Goal: Task Accomplishment & Management: Manage account settings

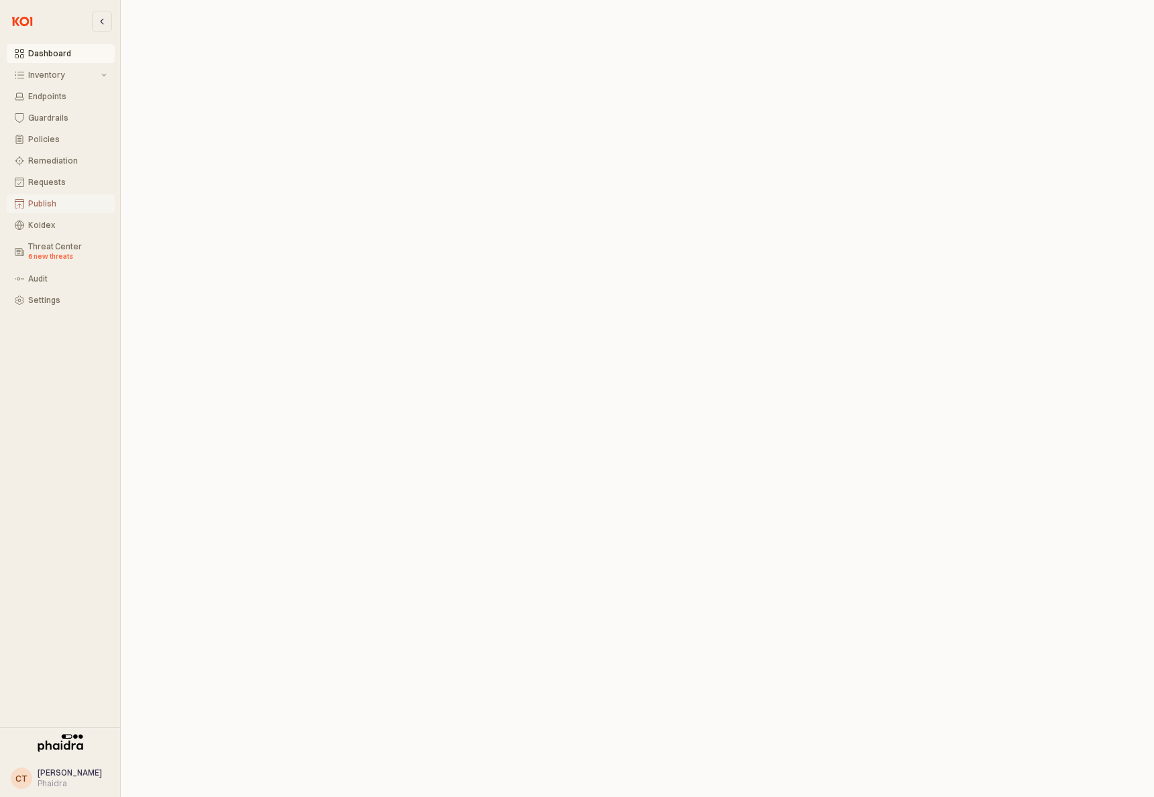
click at [42, 207] on div "Publish" at bounding box center [67, 203] width 78 height 9
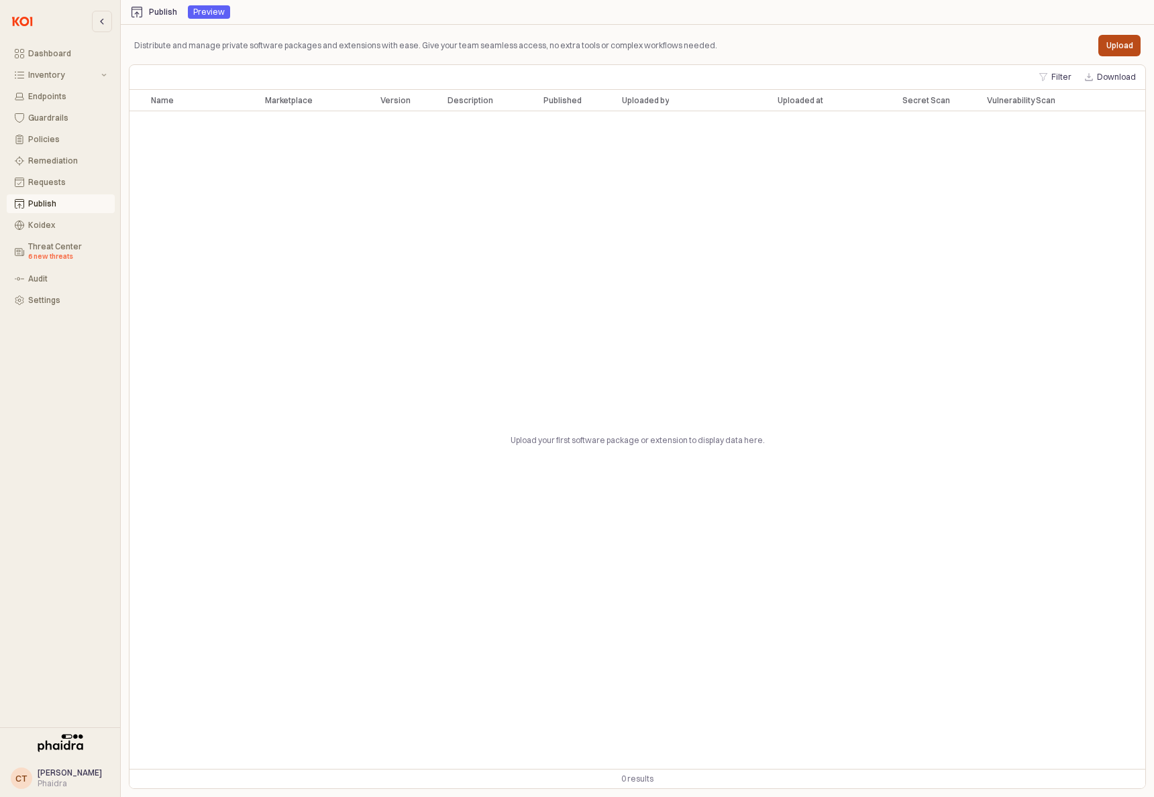
click at [1122, 48] on p "Upload" at bounding box center [1119, 45] width 27 height 11
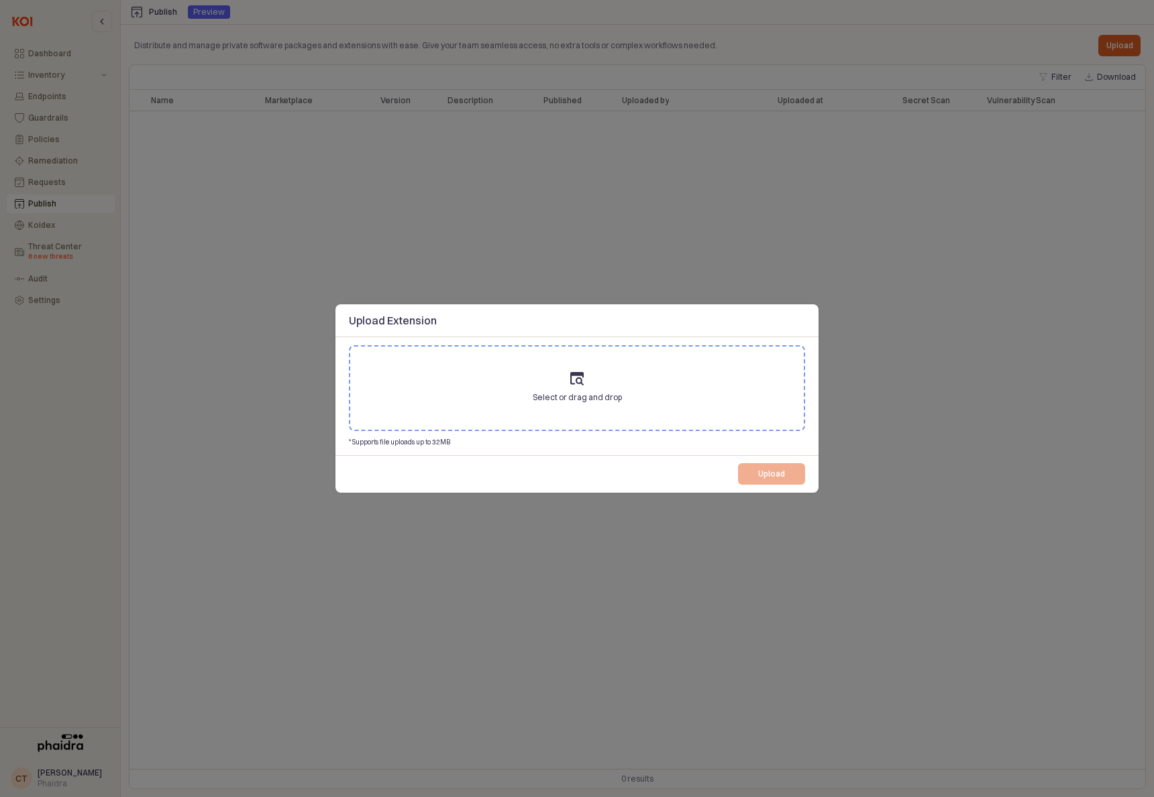
click at [565, 400] on span "Select or drag and drop" at bounding box center [577, 397] width 89 height 13
click at [577, 389] on input "Select or drag and drop" at bounding box center [577, 388] width 1 height 1
click at [953, 292] on div at bounding box center [577, 398] width 1154 height 797
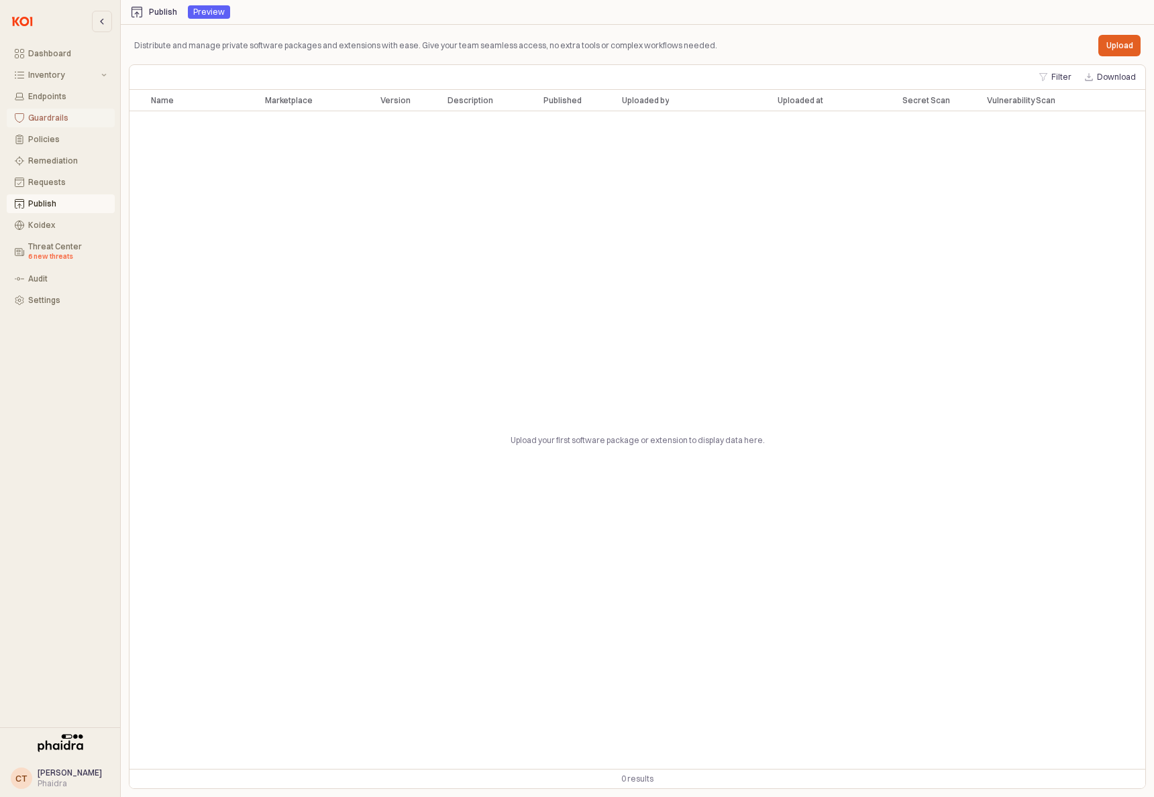
click at [58, 115] on div "Guardrails" at bounding box center [67, 117] width 78 height 9
click at [42, 54] on div "Dashboard" at bounding box center [67, 53] width 78 height 9
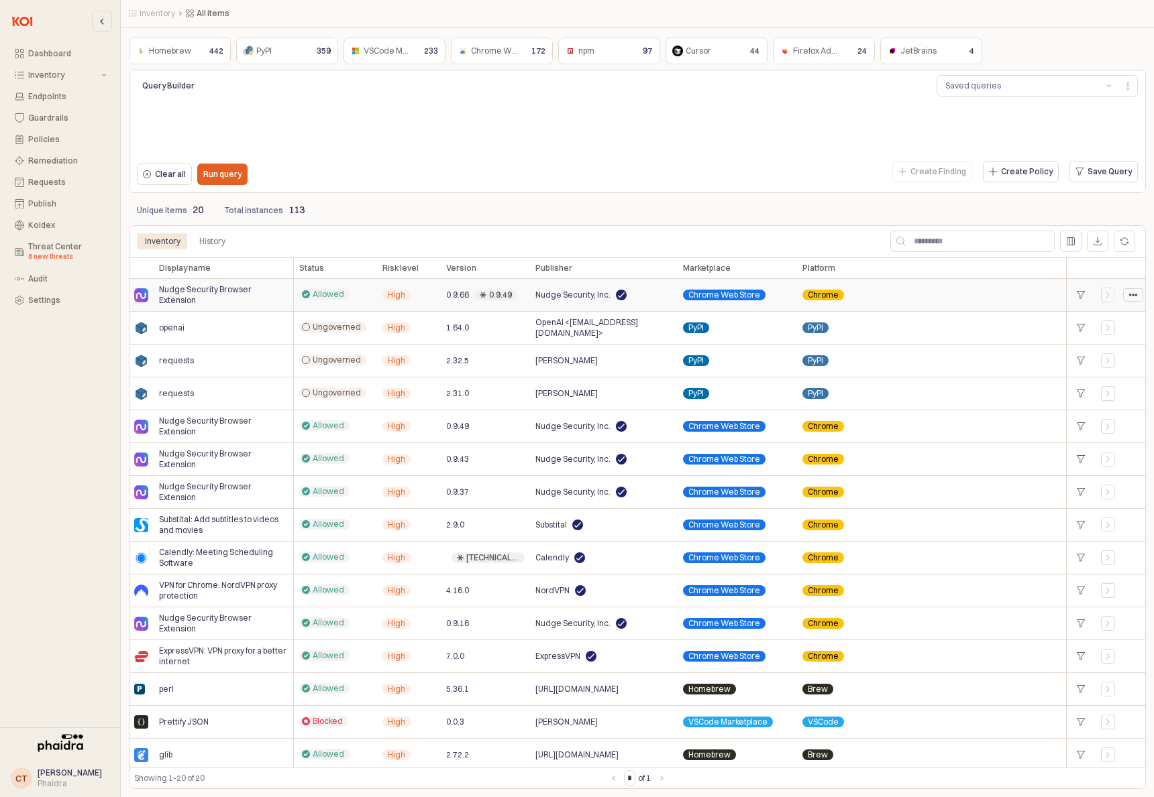
click at [1133, 300] on div "App Frame" at bounding box center [1132, 295] width 19 height 12
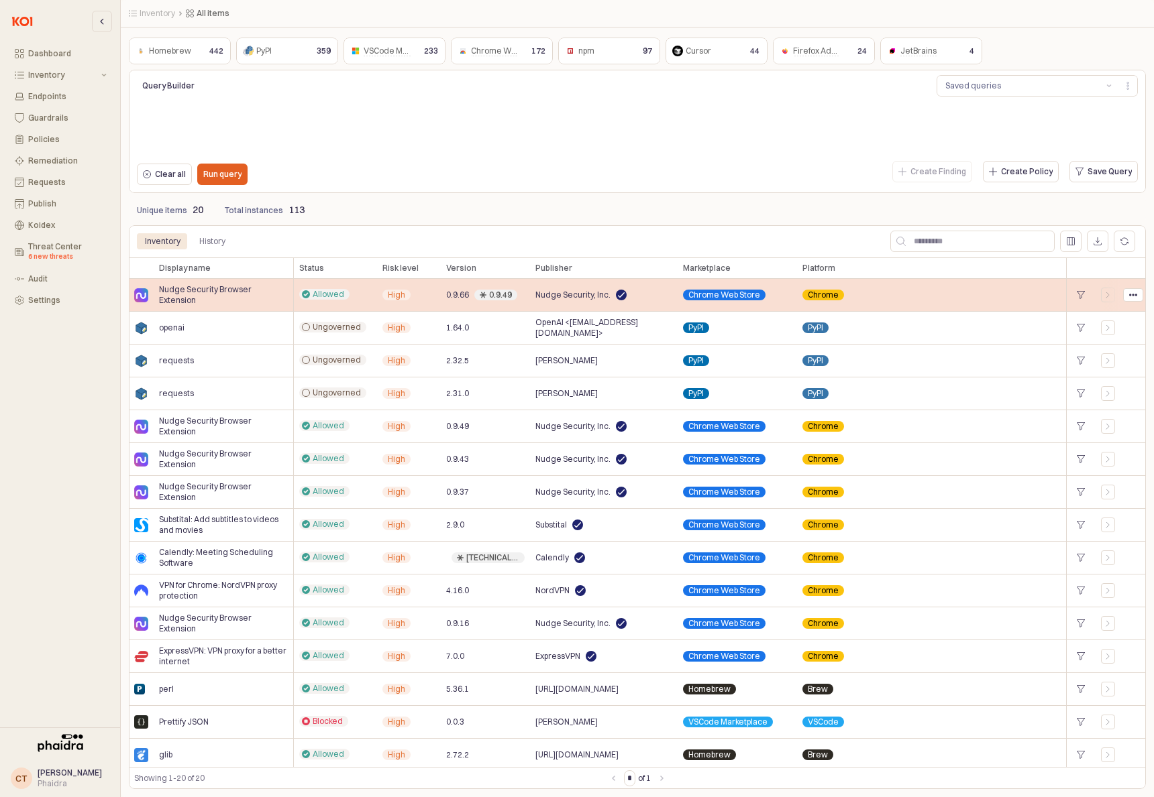
click at [982, 300] on div "Chrome" at bounding box center [979, 295] width 364 height 33
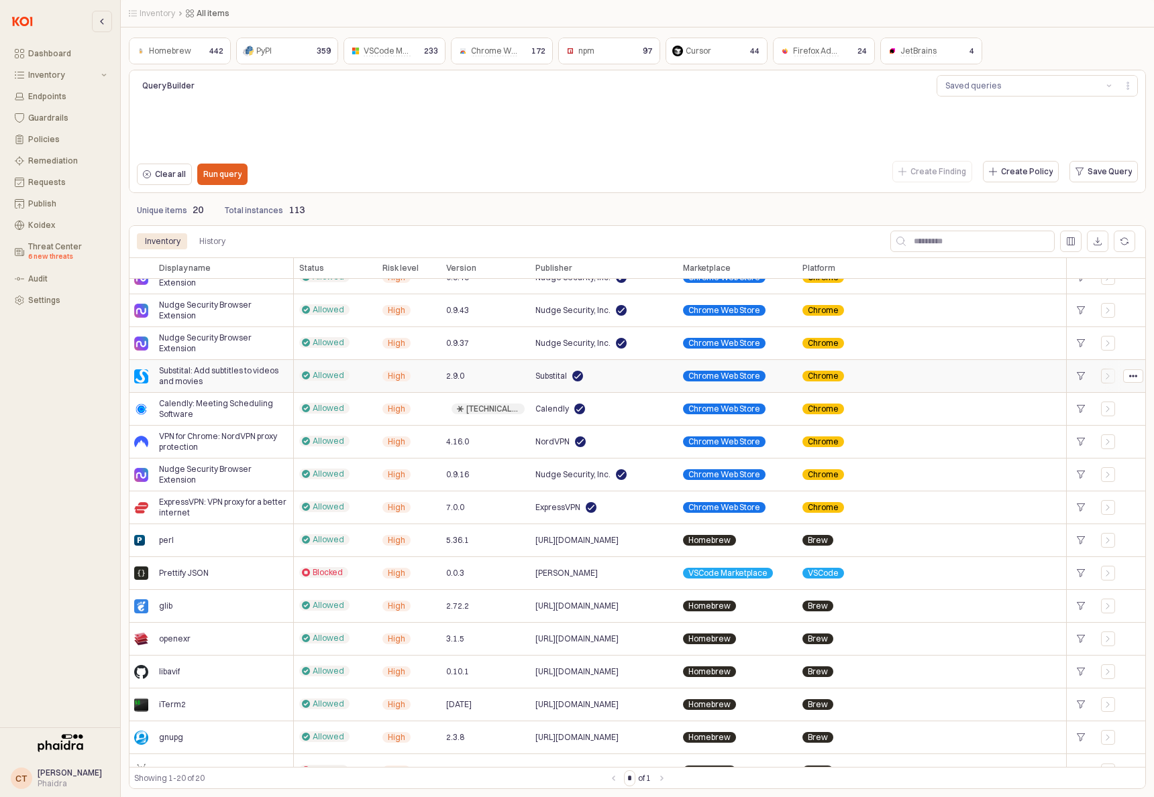
scroll to position [169, 0]
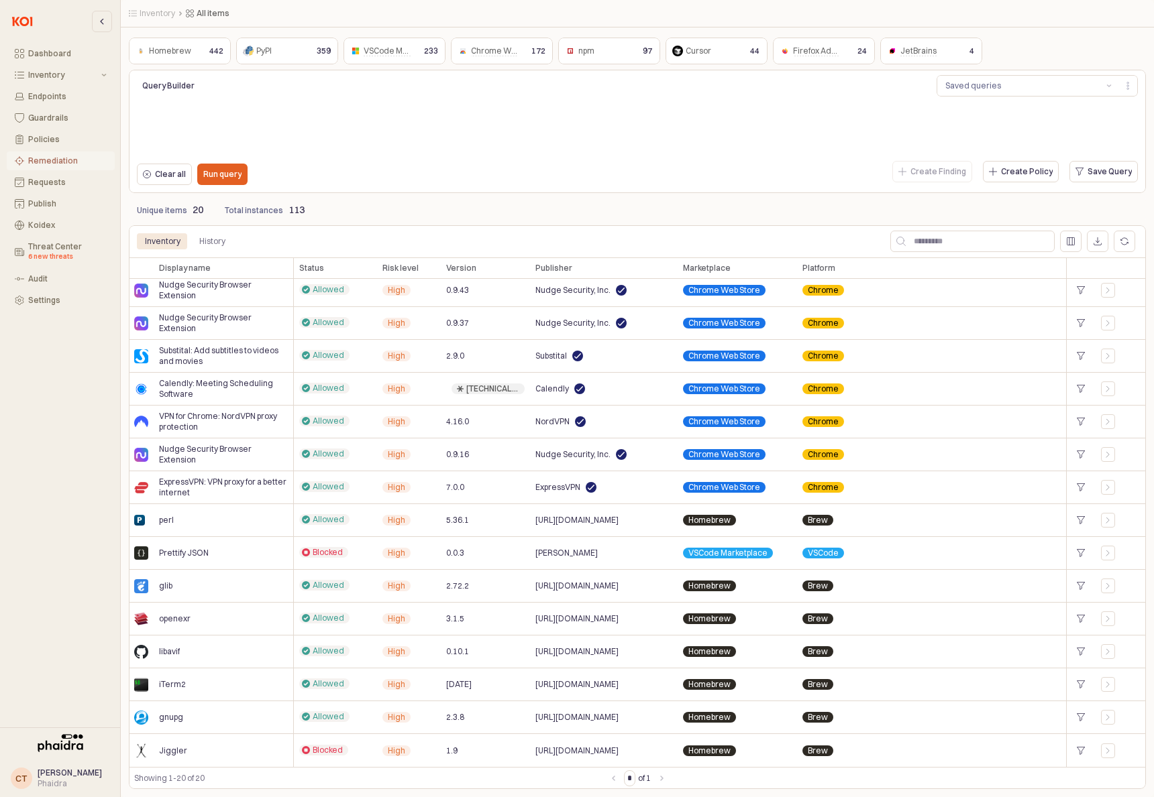
click at [44, 158] on div "Remediation" at bounding box center [67, 160] width 78 height 9
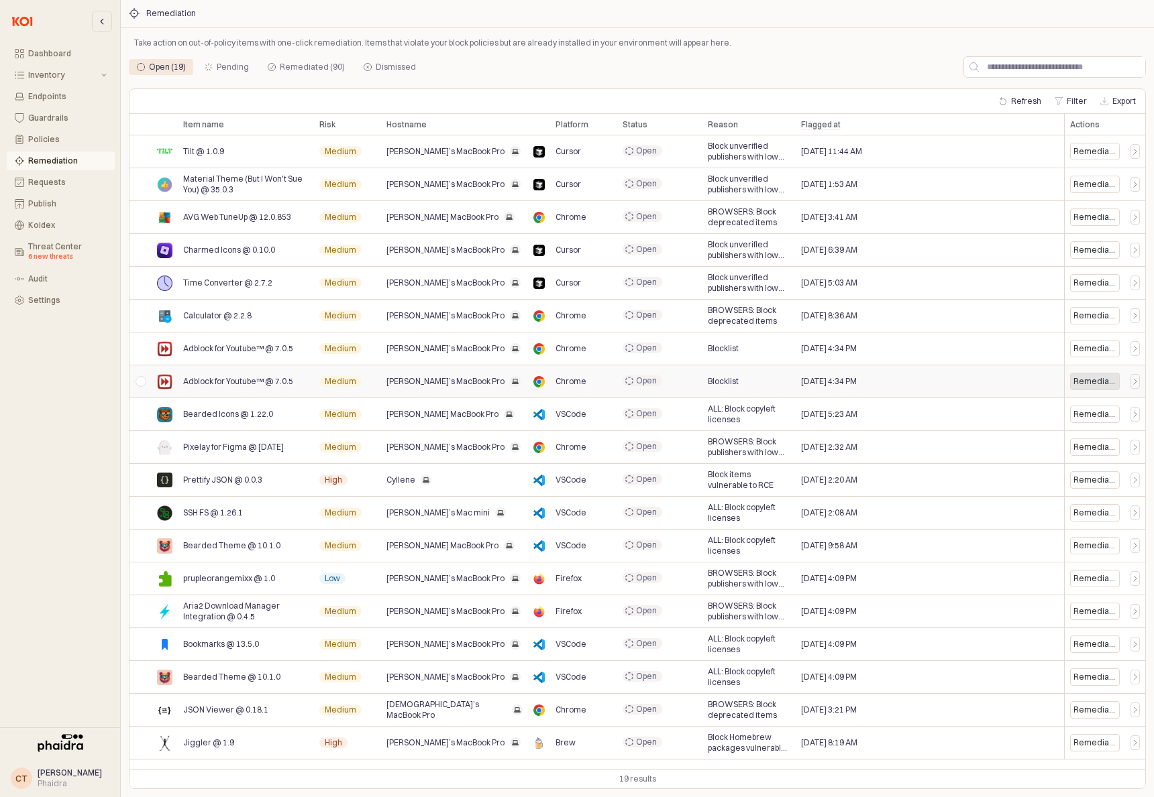
click at [1091, 383] on div "Remediate" at bounding box center [1094, 381] width 43 height 11
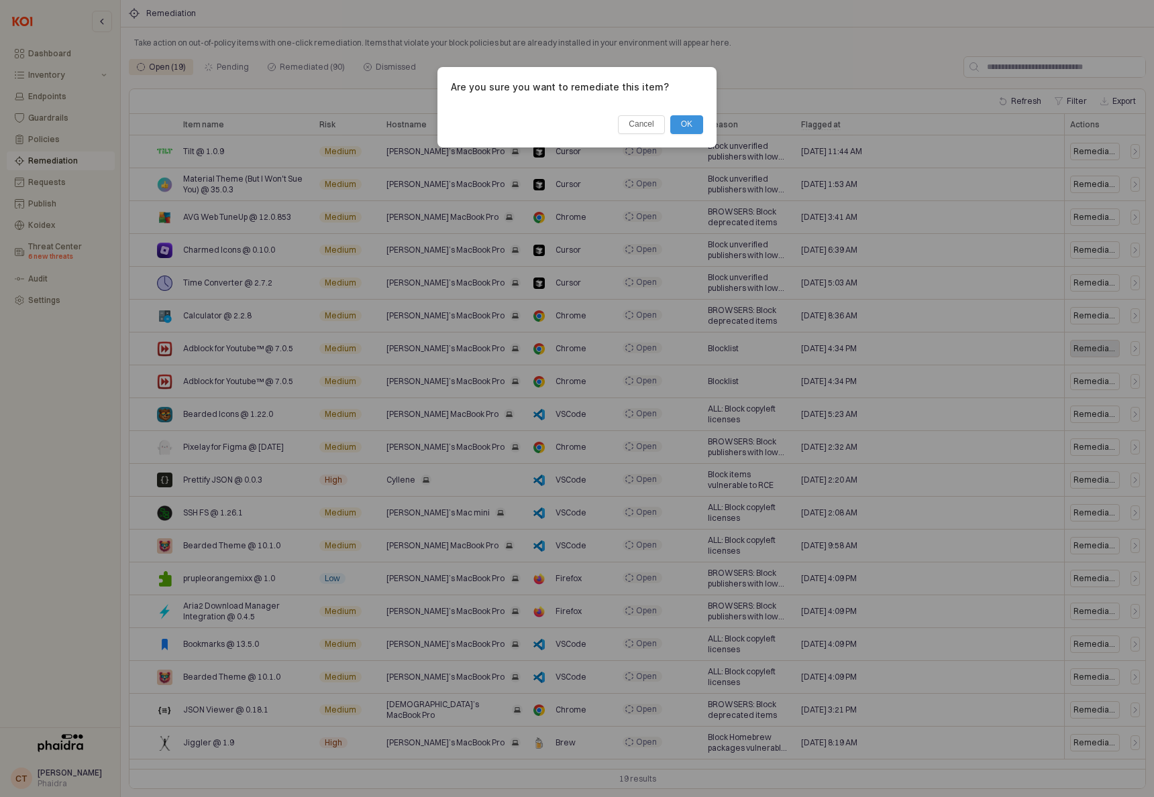
click at [1094, 348] on div "Are you sure you want to remediate this item? Cancel OK" at bounding box center [577, 398] width 1154 height 797
click at [634, 126] on button "Cancel" at bounding box center [641, 124] width 46 height 19
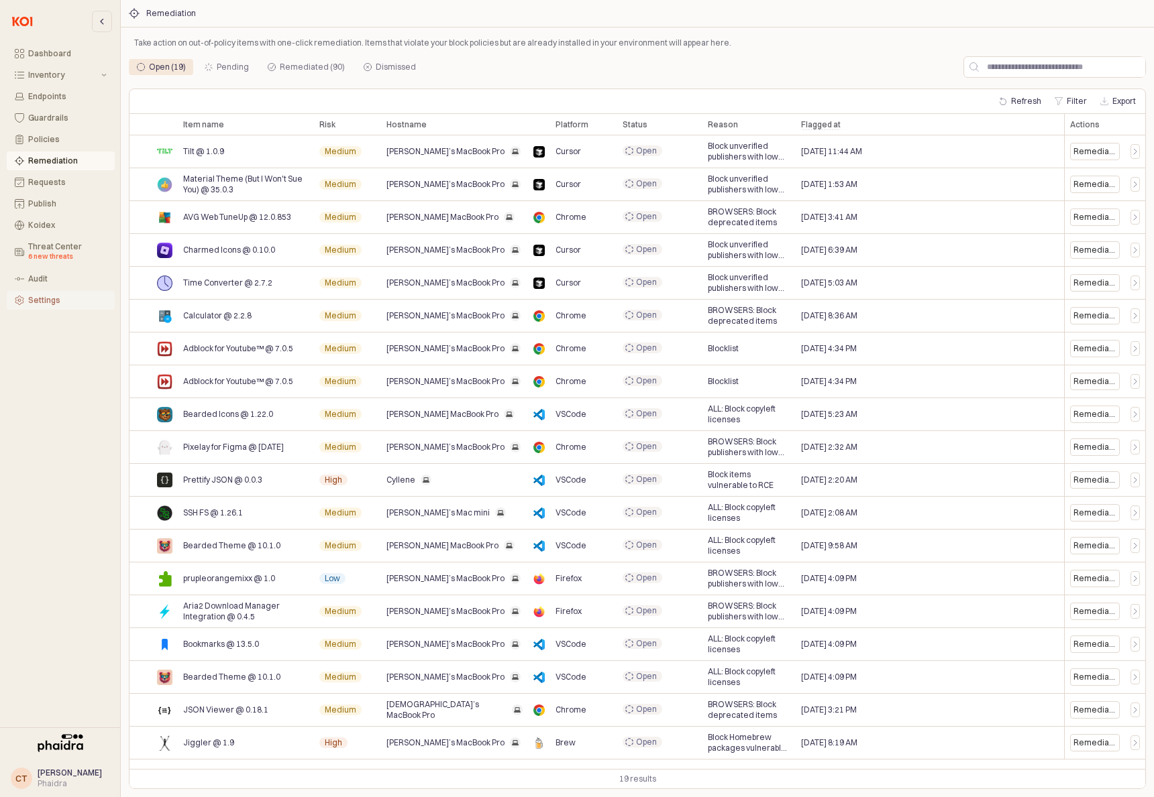
click at [44, 300] on div "Settings" at bounding box center [67, 300] width 78 height 9
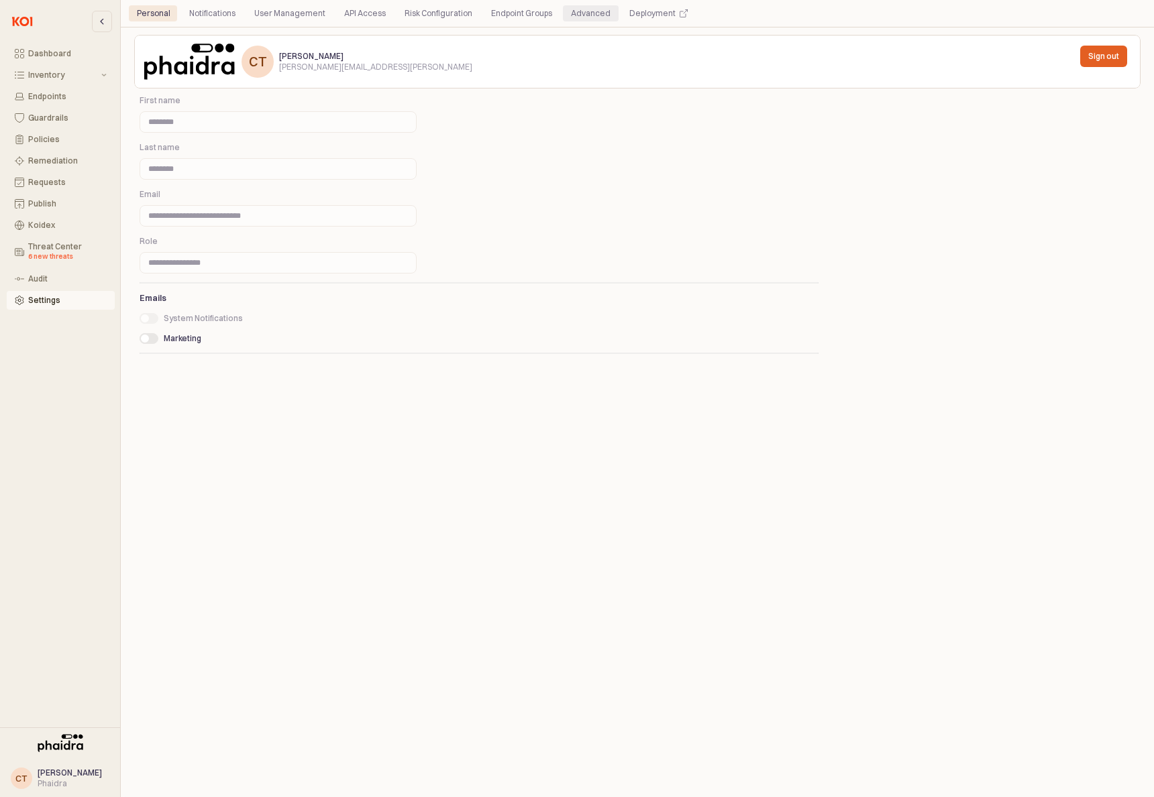
click at [584, 12] on div "Advanced" at bounding box center [591, 13] width 40 height 16
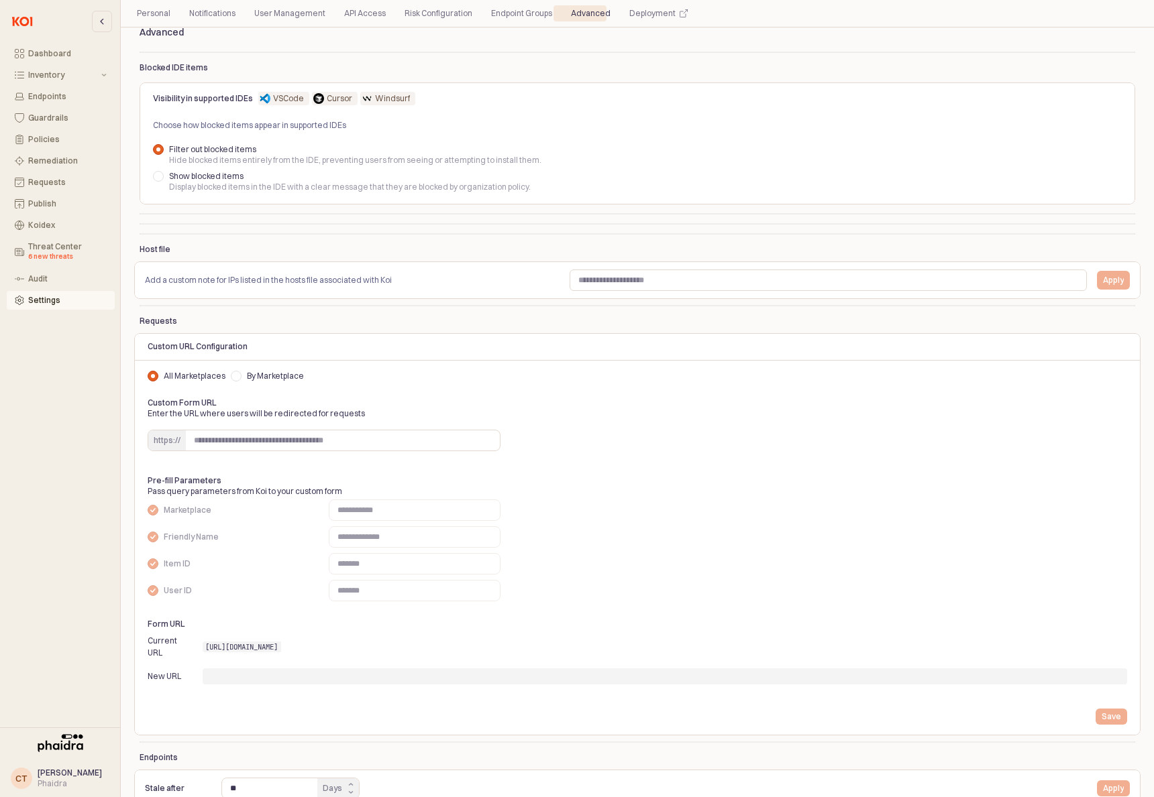
scroll to position [40, 0]
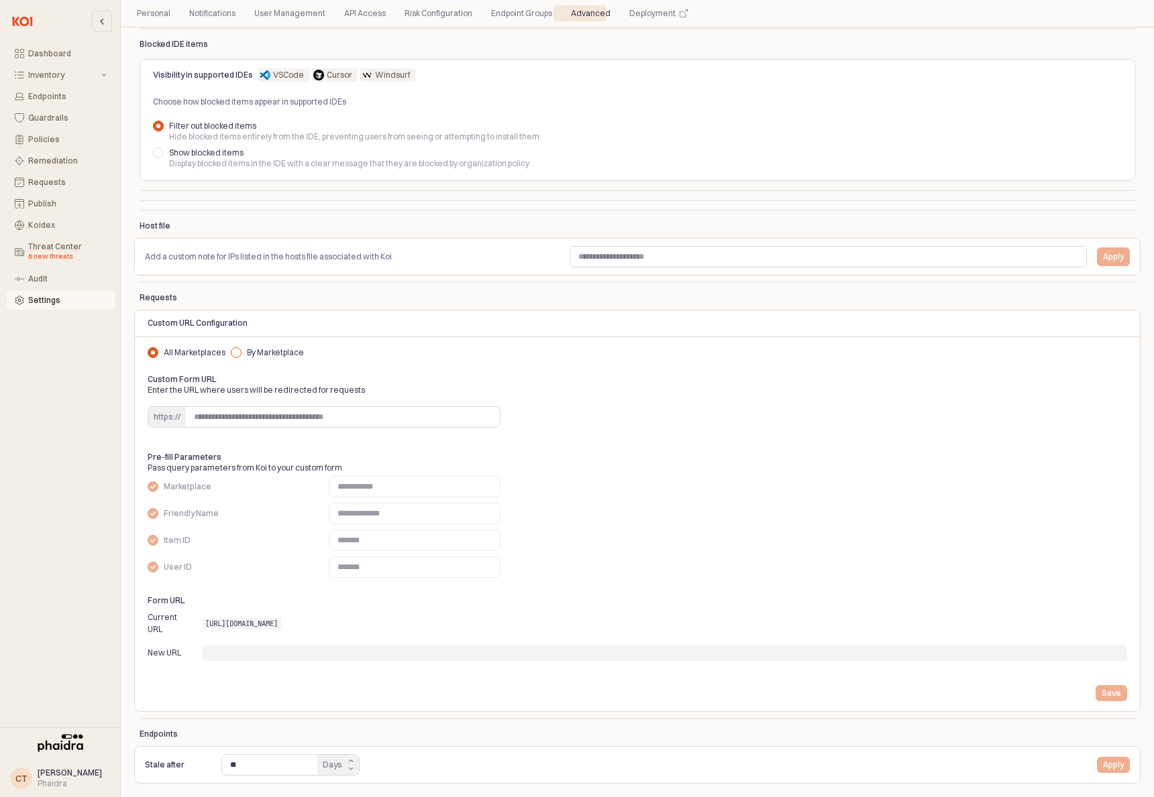
click at [231, 352] on div "App Frame" at bounding box center [236, 352] width 11 height 11
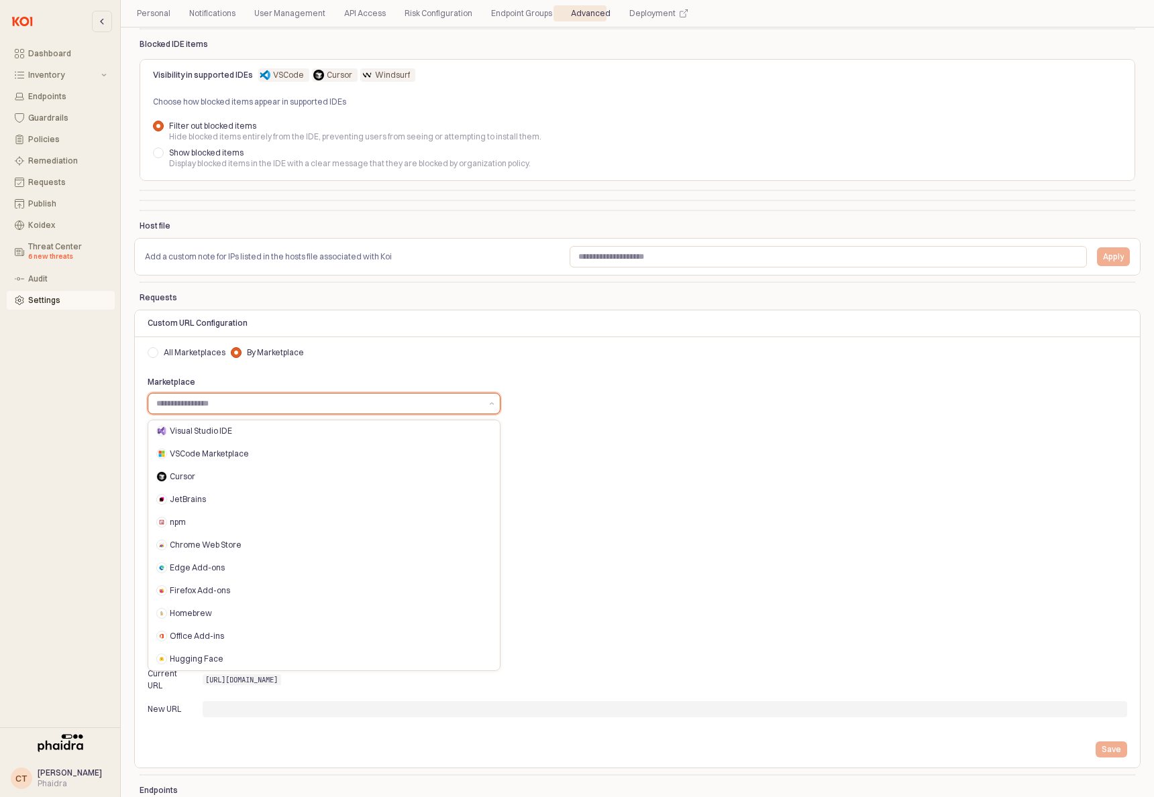
click at [205, 400] on input "Marketplace" at bounding box center [318, 403] width 325 height 13
click at [156, 353] on div "App Frame" at bounding box center [153, 352] width 11 height 11
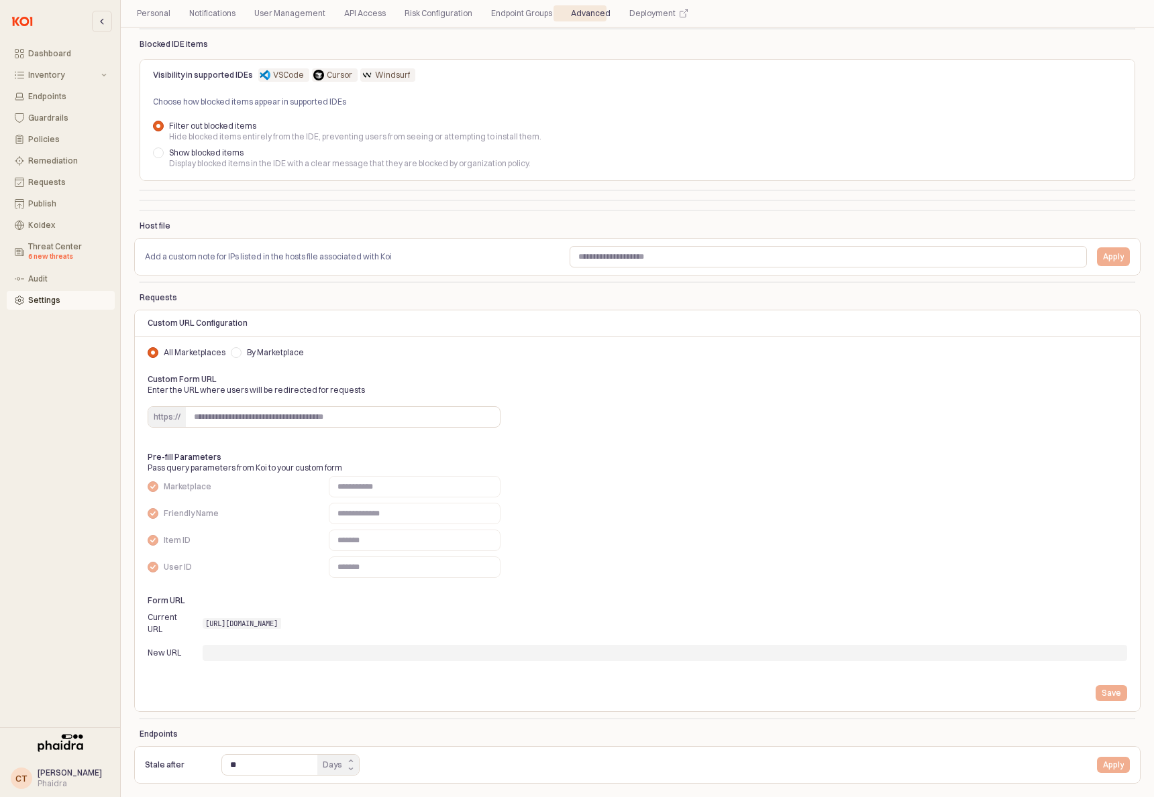
click at [247, 347] on span "By Marketplace" at bounding box center [275, 352] width 57 height 11
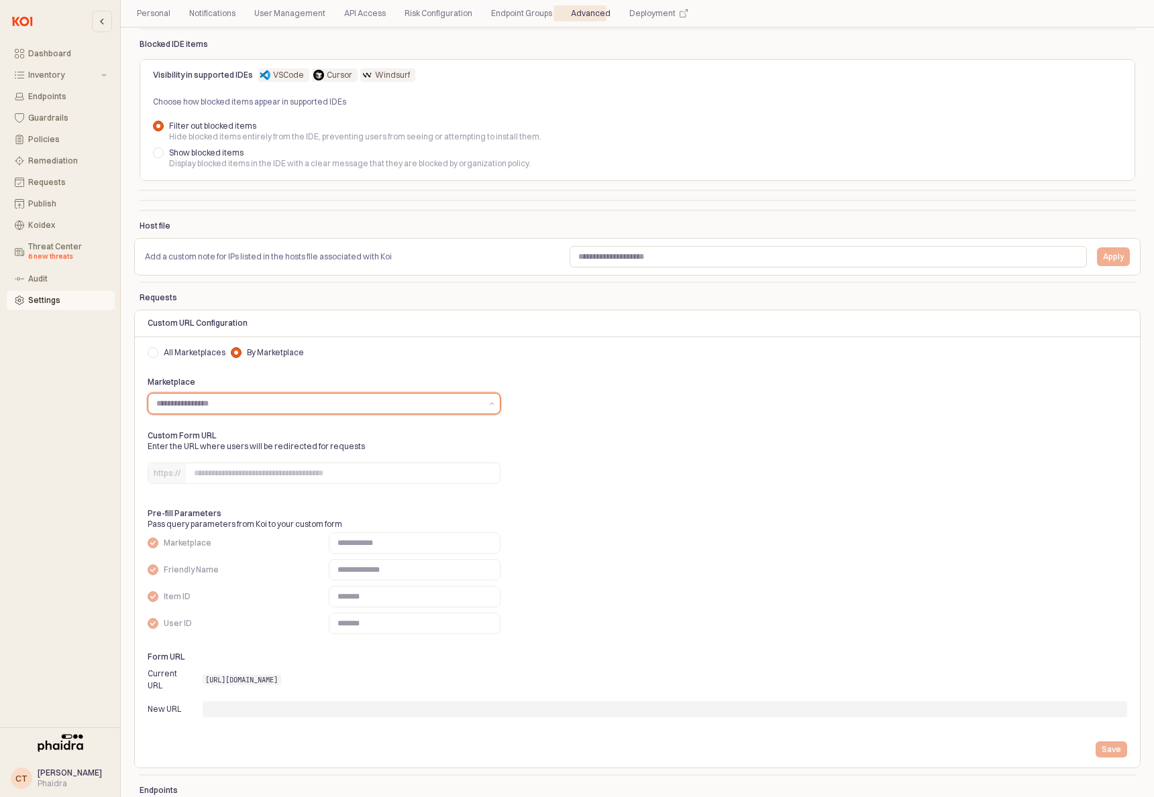
drag, startPoint x: 214, startPoint y: 405, endPoint x: 208, endPoint y: 417, distance: 13.5
click at [214, 405] on input "Marketplace" at bounding box center [318, 403] width 325 height 13
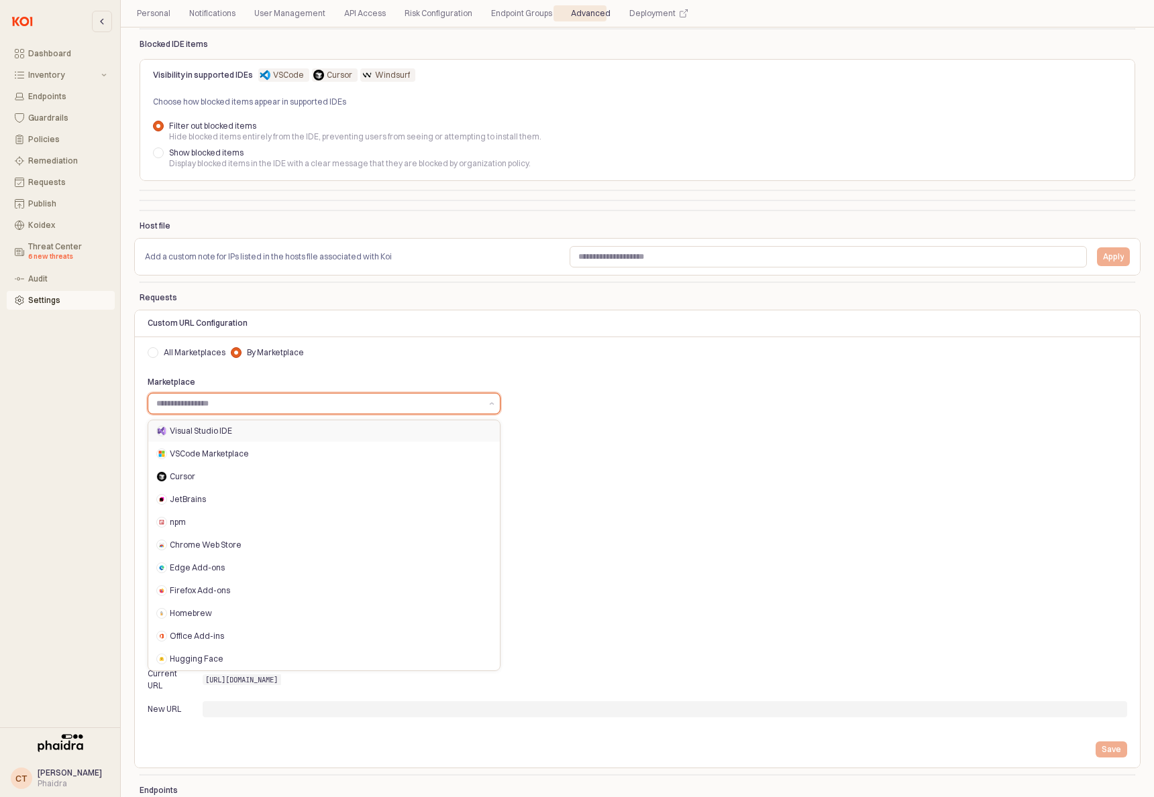
click at [192, 431] on div "Visual Studio IDE" at bounding box center [327, 431] width 314 height 11
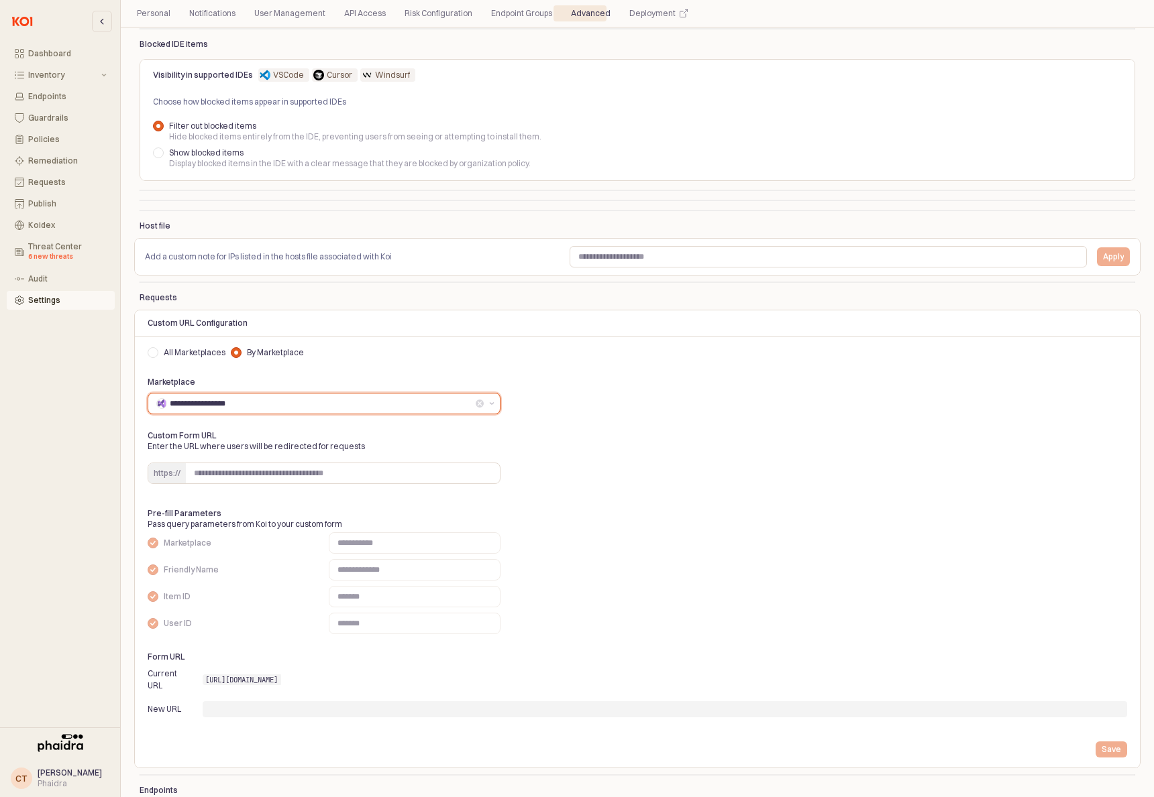
click at [275, 407] on input "**********" at bounding box center [321, 403] width 303 height 13
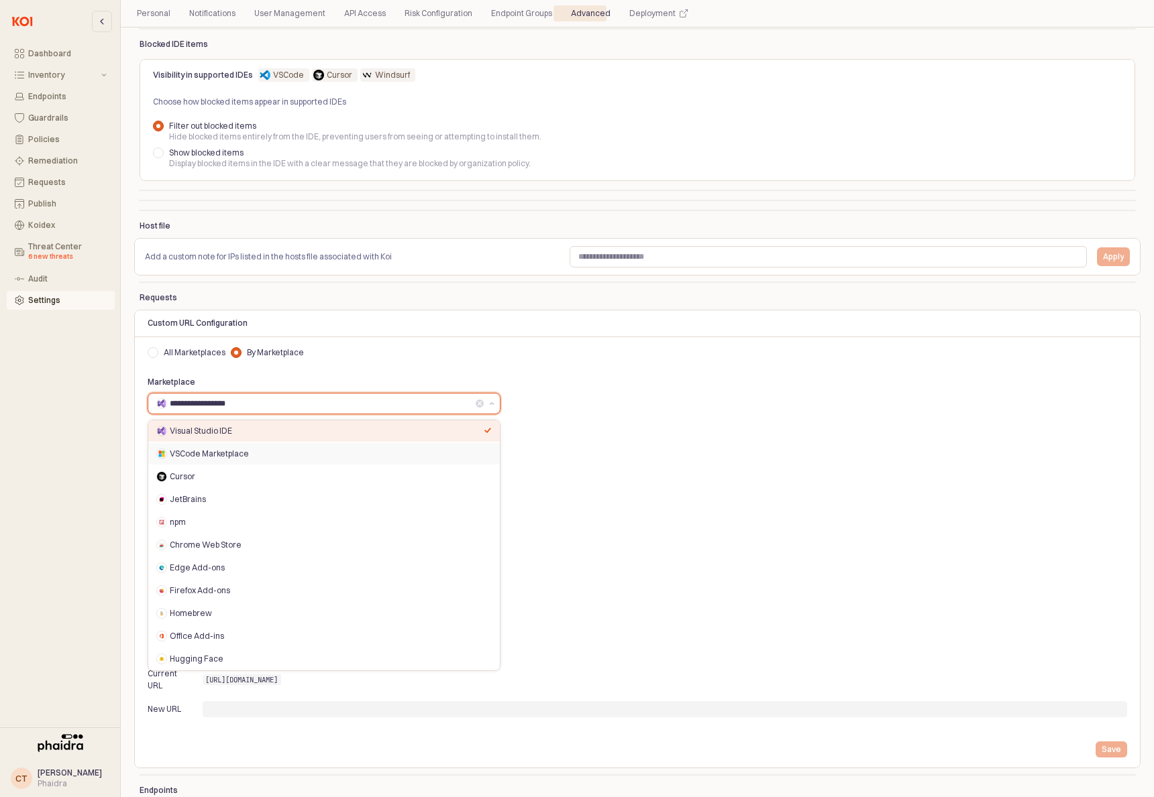
click at [240, 457] on div "VSCode Marketplace" at bounding box center [327, 454] width 314 height 11
type input "**********"
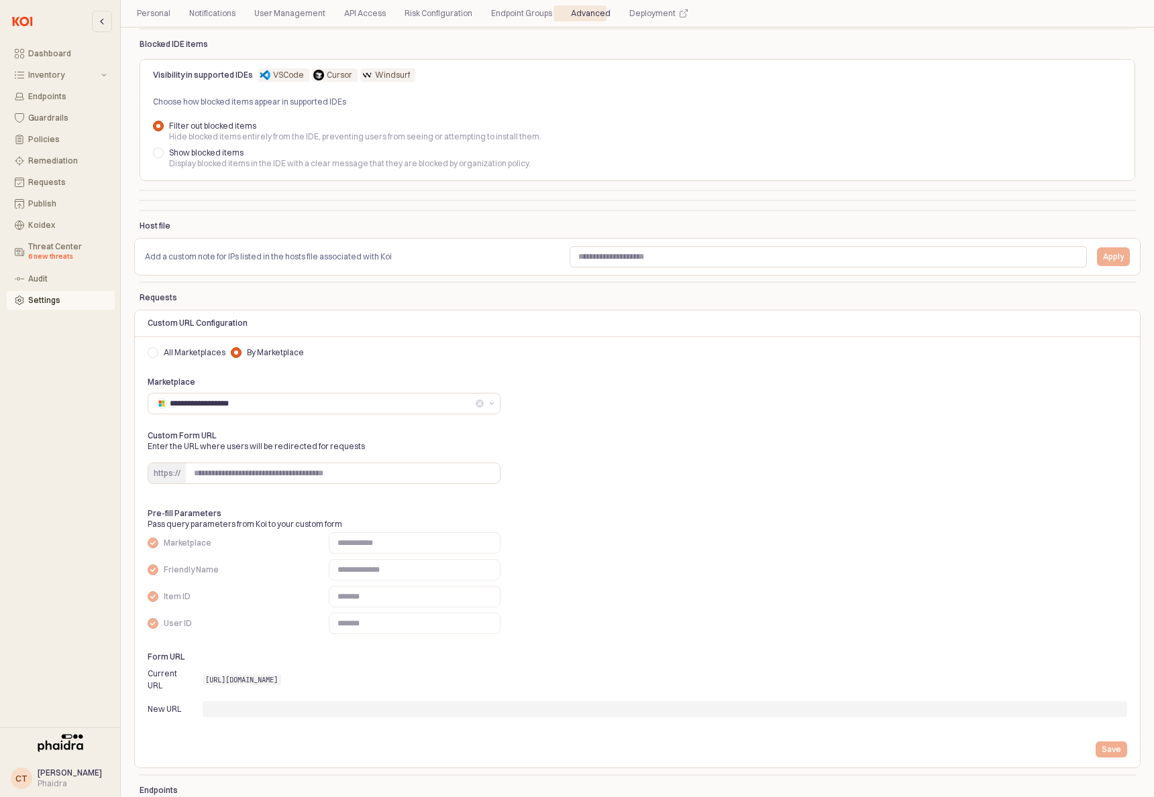
click at [192, 356] on span "All Marketplaces" at bounding box center [195, 352] width 62 height 11
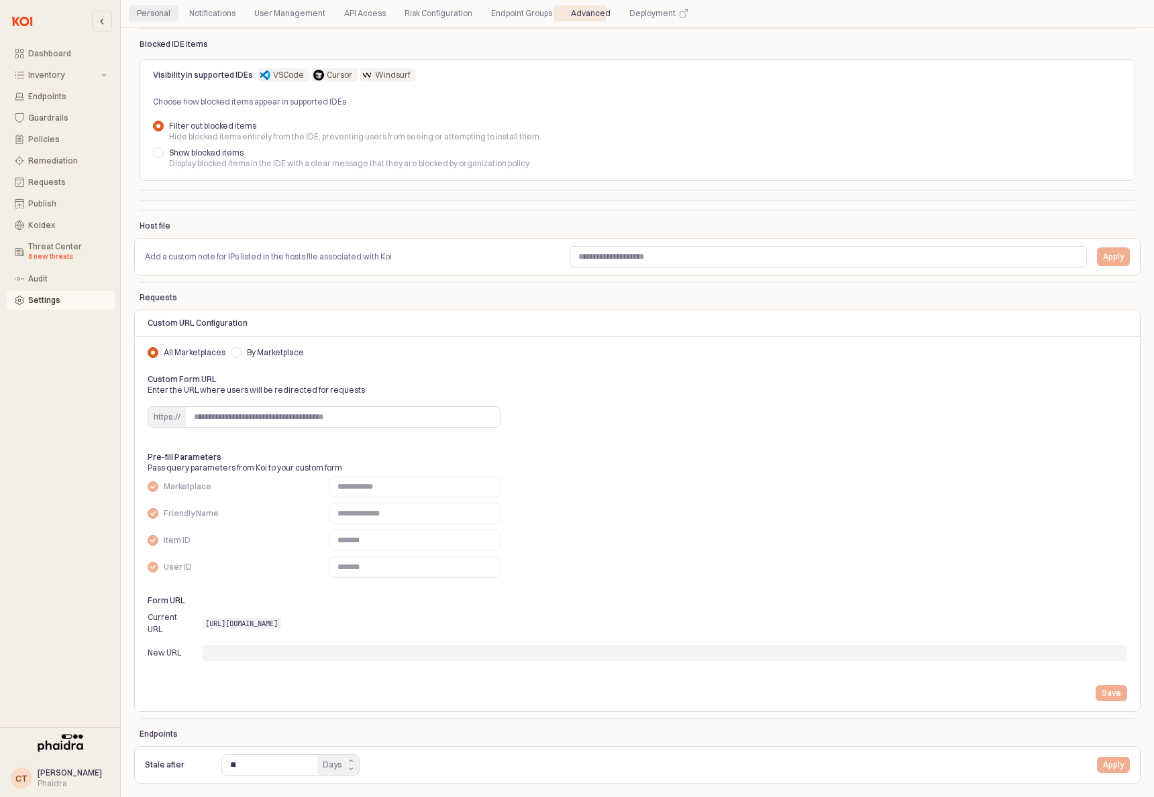
click at [162, 15] on div "Personal" at bounding box center [154, 13] width 34 height 16
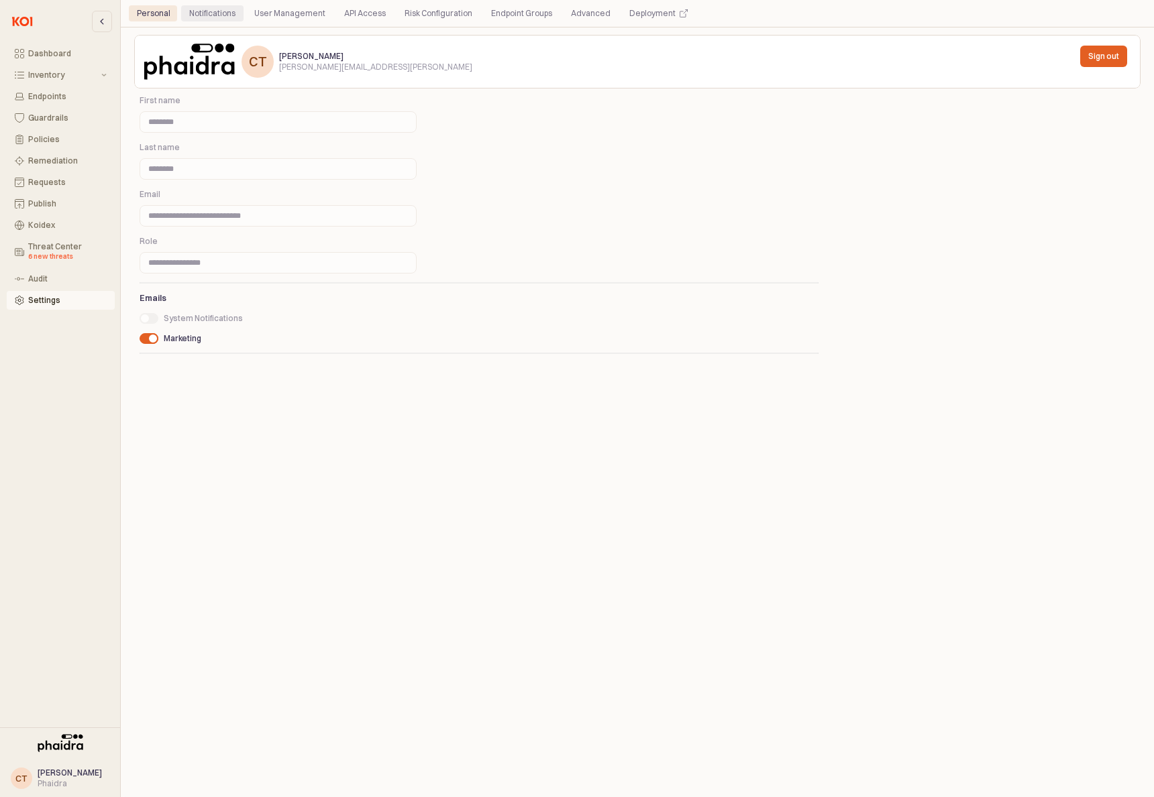
click at [208, 13] on div "Notifications" at bounding box center [212, 13] width 46 height 16
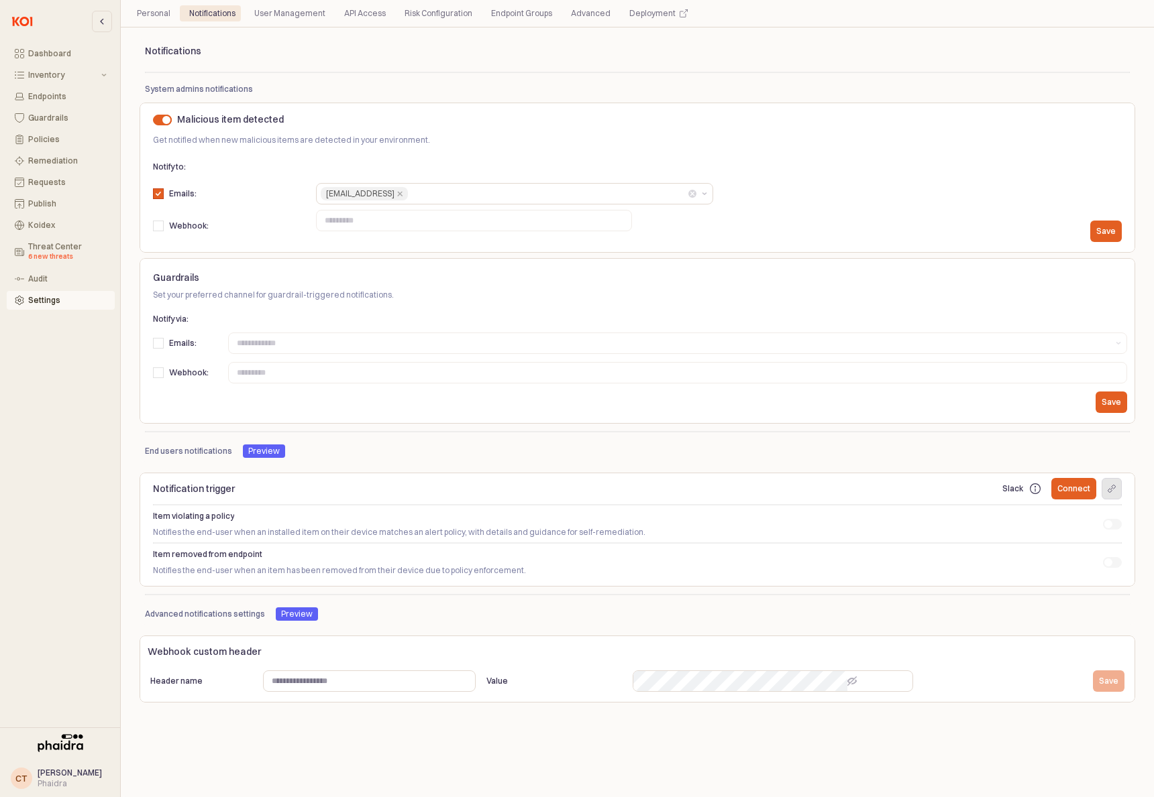
click at [1107, 490] on icon "App Frame" at bounding box center [1111, 489] width 8 height 8
click at [1032, 489] on icon "App Frame" at bounding box center [1035, 489] width 11 height 11
click at [1038, 488] on icon "App Frame" at bounding box center [1035, 489] width 11 height 11
click at [987, 486] on p "Notification trigger" at bounding box center [572, 489] width 838 height 14
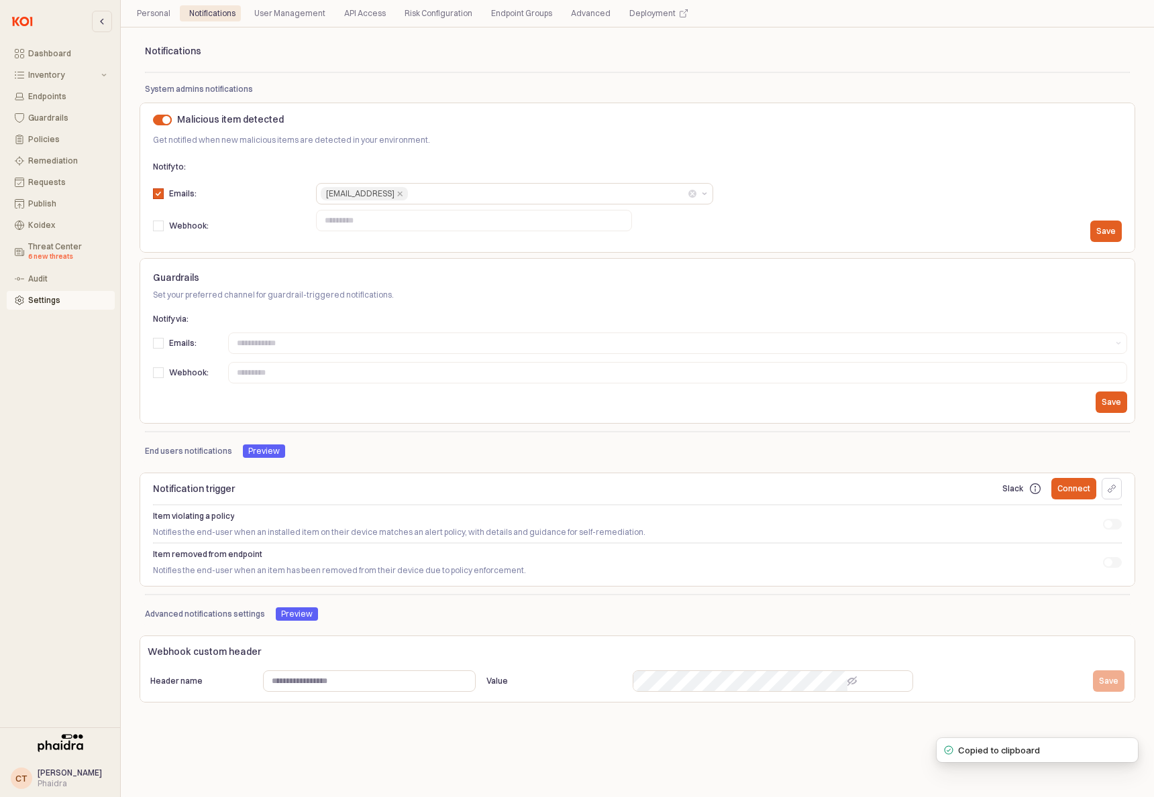
click at [1035, 488] on icon "App Frame" at bounding box center [1035, 489] width 11 height 11
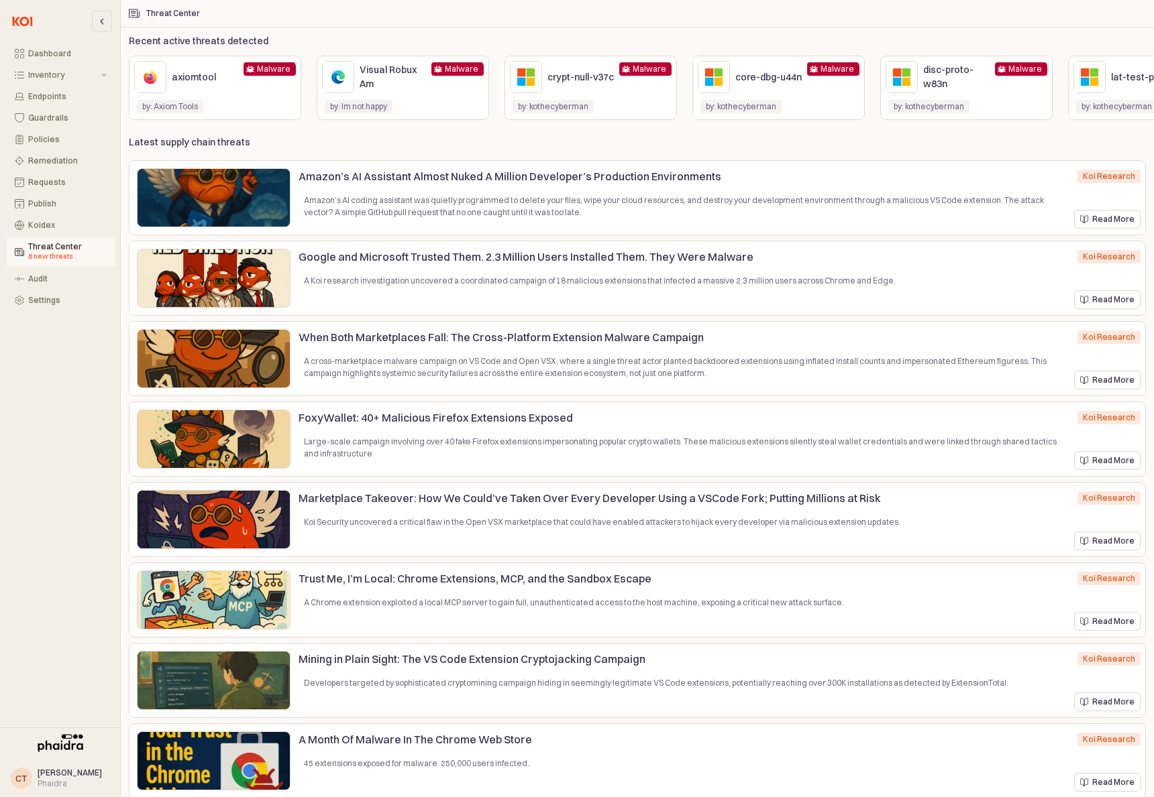
click at [51, 775] on span "[PERSON_NAME]" at bounding box center [70, 773] width 64 height 10
click at [52, 777] on span "[PERSON_NAME]" at bounding box center [70, 773] width 64 height 10
click at [45, 294] on button "Settings" at bounding box center [61, 300] width 108 height 19
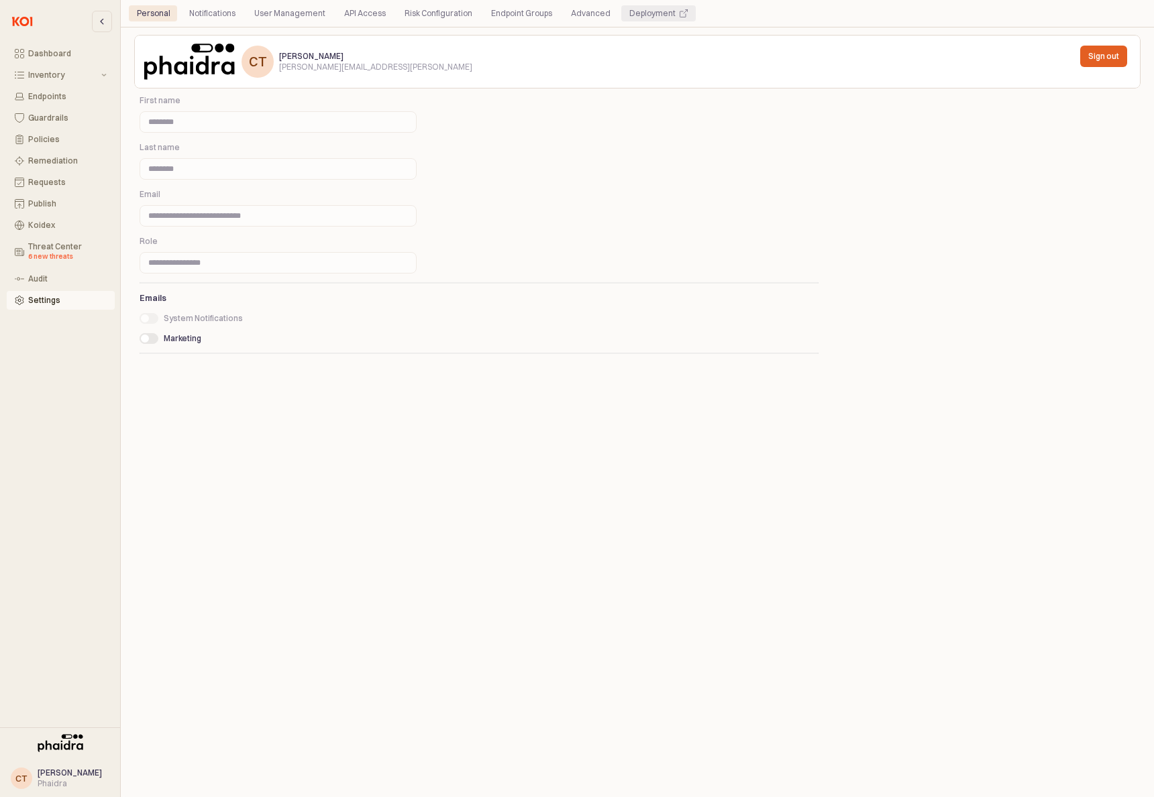
click at [629, 11] on div "Deployment" at bounding box center [652, 13] width 46 height 16
